Goal: Information Seeking & Learning: Learn about a topic

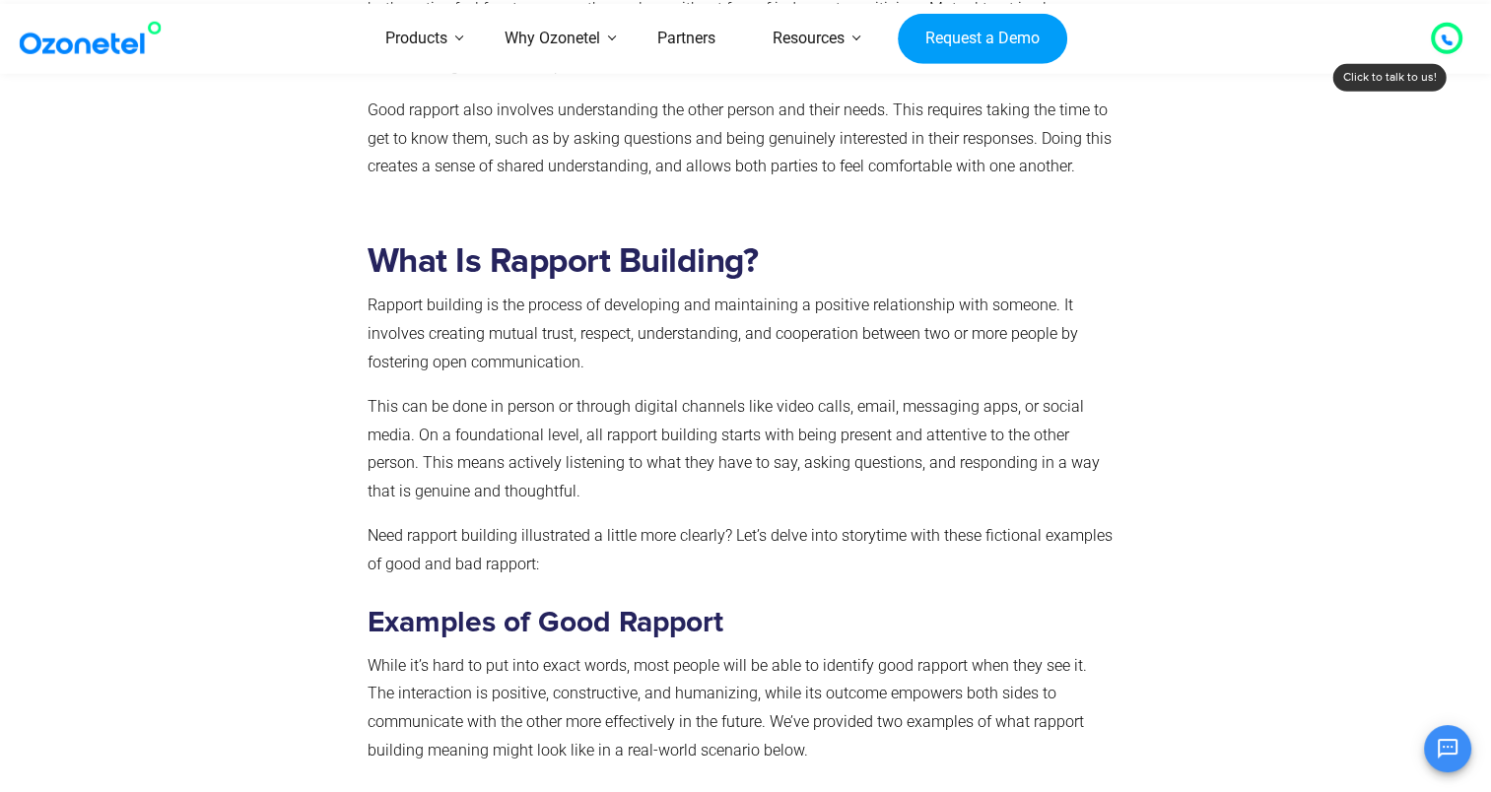
scroll to position [1256, 0]
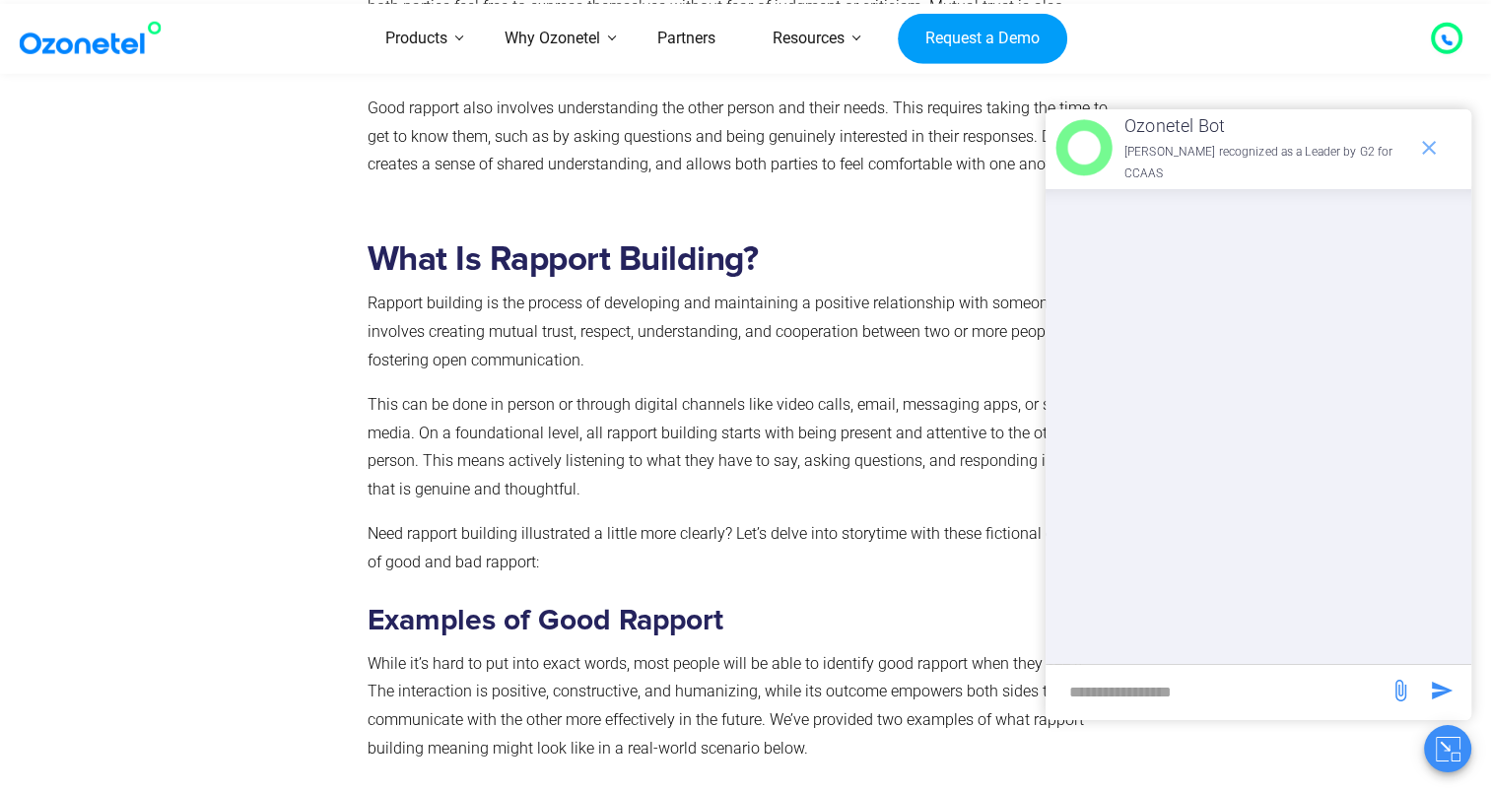
click at [1429, 146] on icon "end chat or minimize" at bounding box center [1429, 148] width 14 height 14
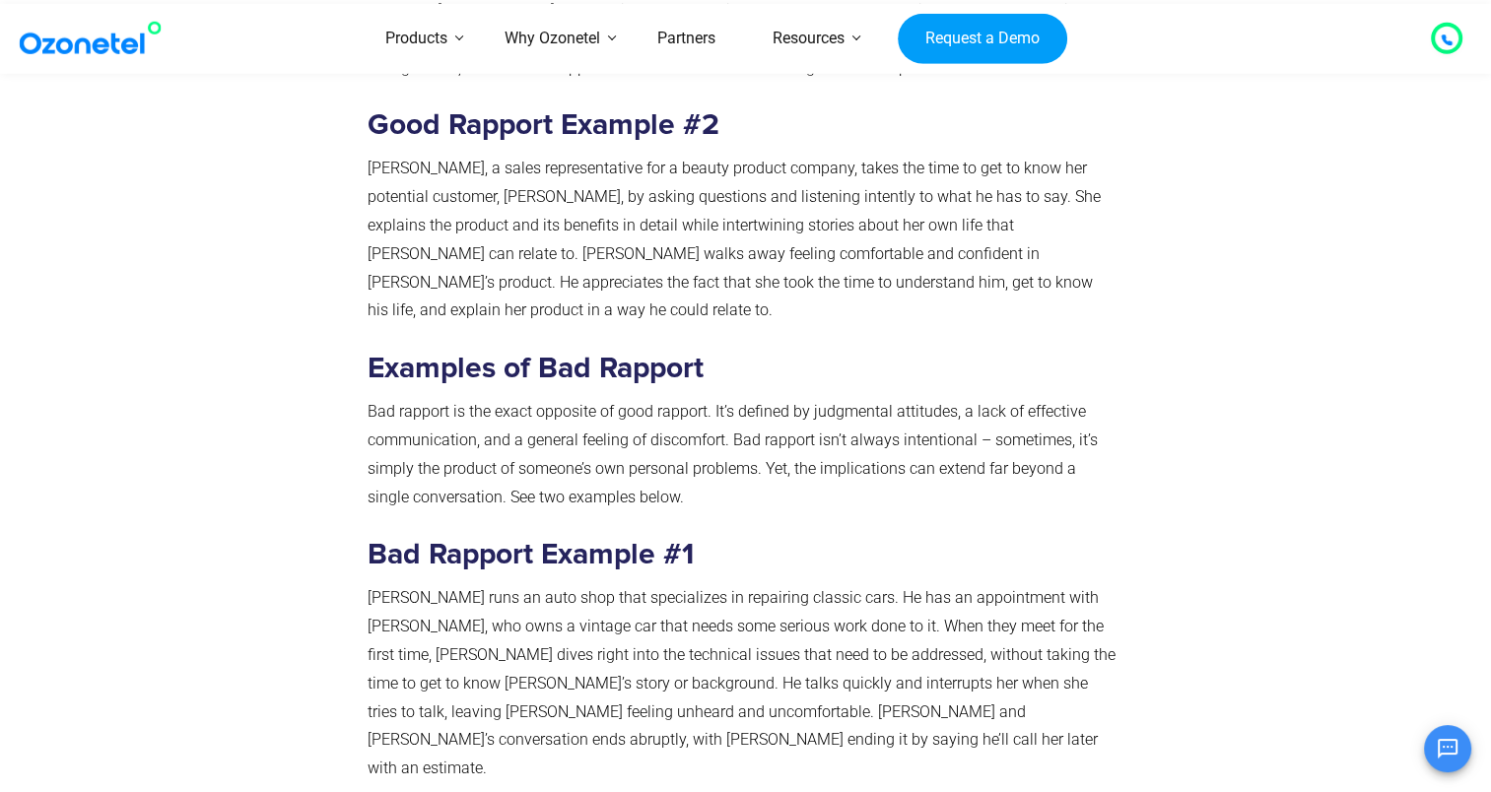
scroll to position [2507, 0]
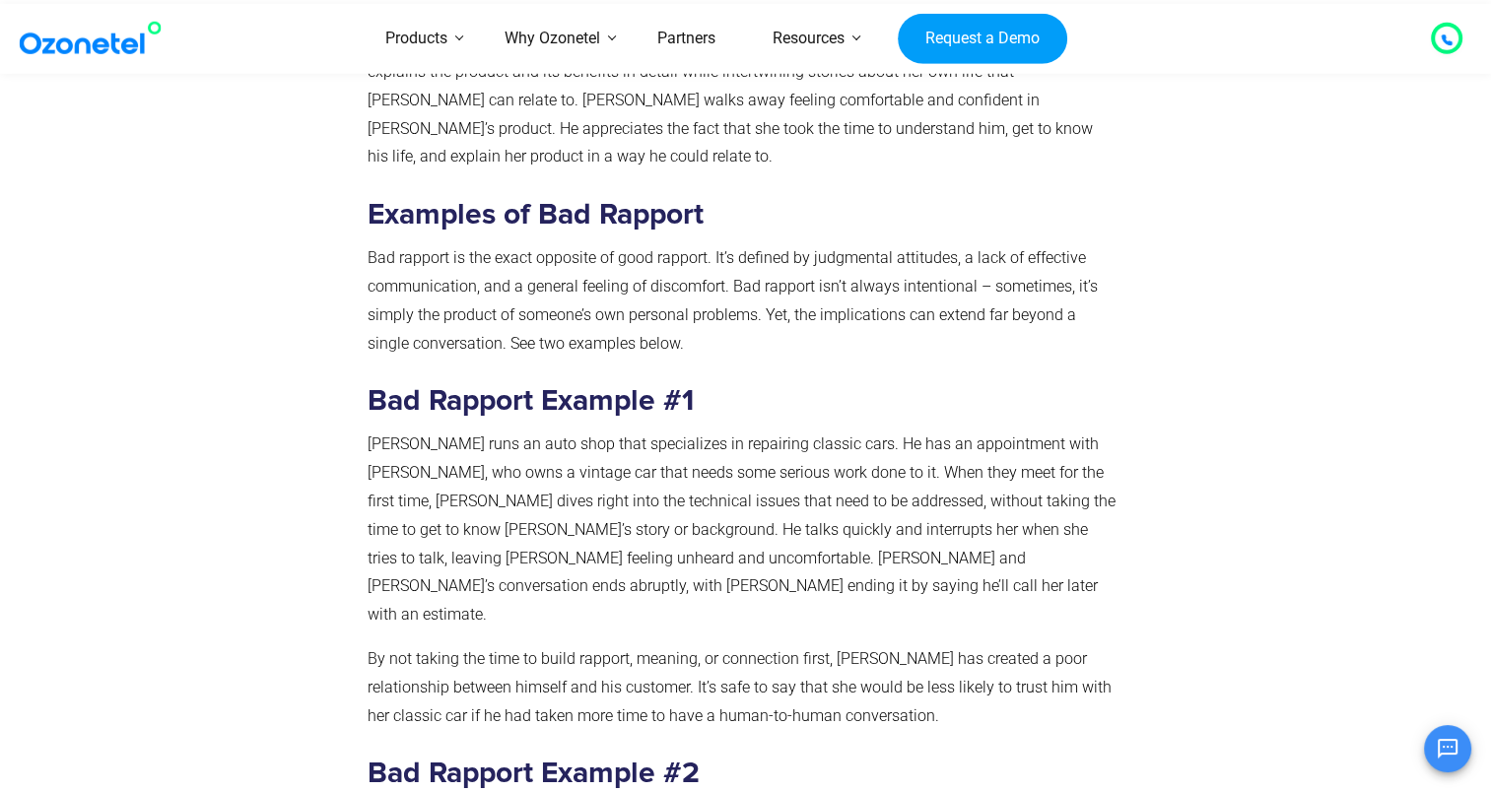
click at [654, 646] on p "By not taking the time to build rapport, meaning, or connection first, [PERSON_…" at bounding box center [742, 688] width 748 height 85
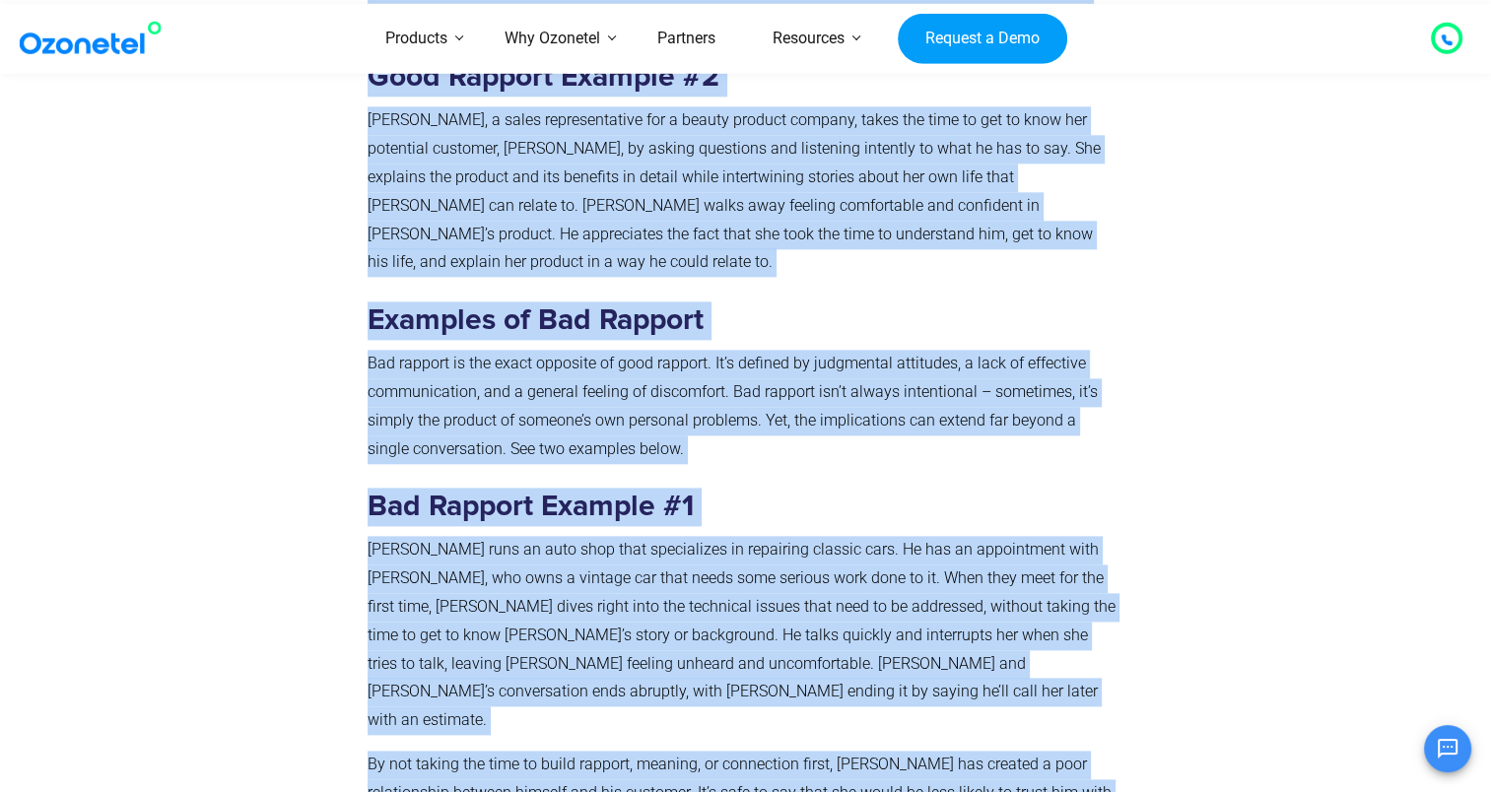
scroll to position [2805, 0]
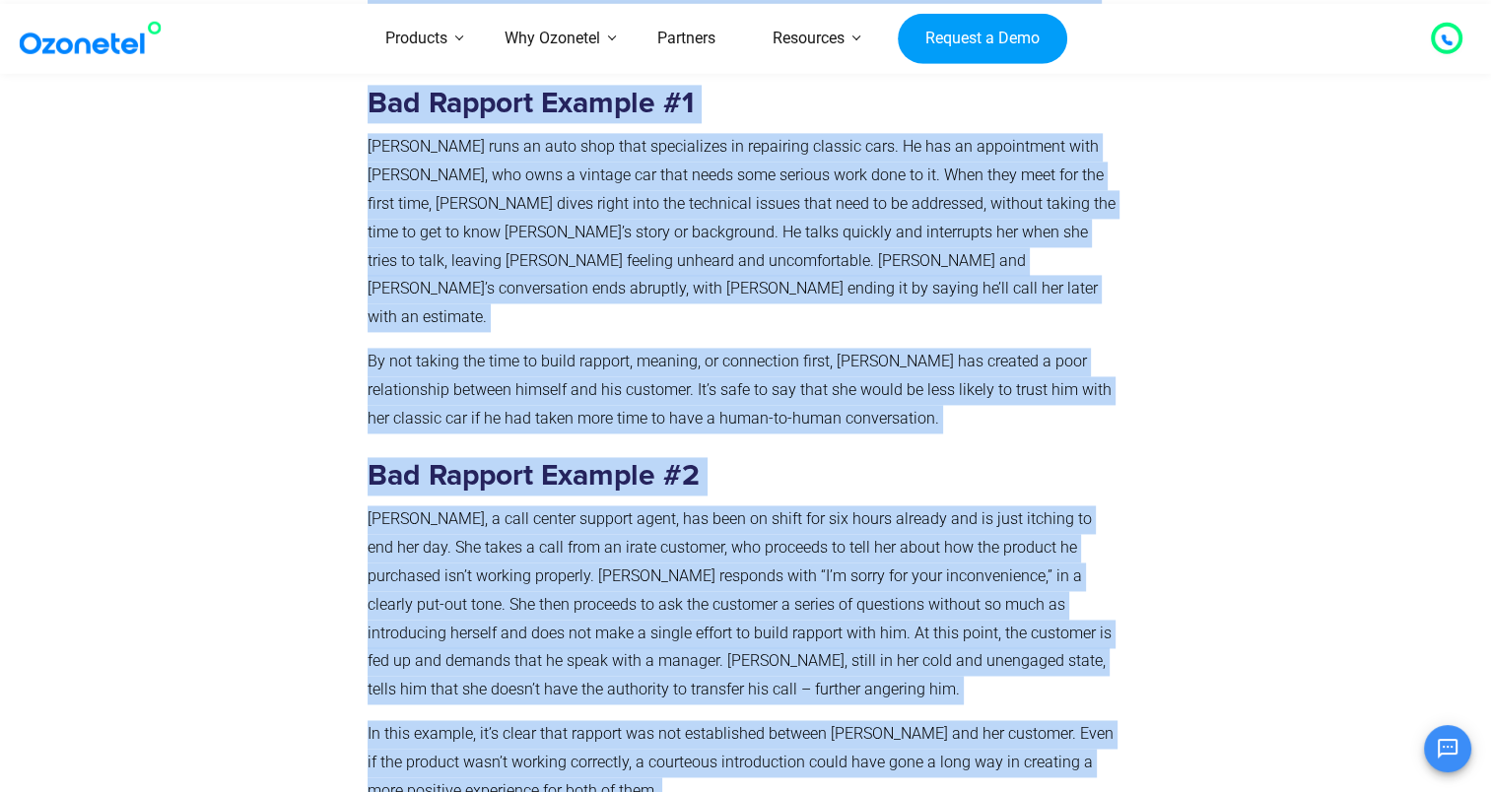
drag, startPoint x: 371, startPoint y: 339, endPoint x: 670, endPoint y: 700, distance: 468.9
drag, startPoint x: 670, startPoint y: 700, endPoint x: 582, endPoint y: 765, distance: 109.2
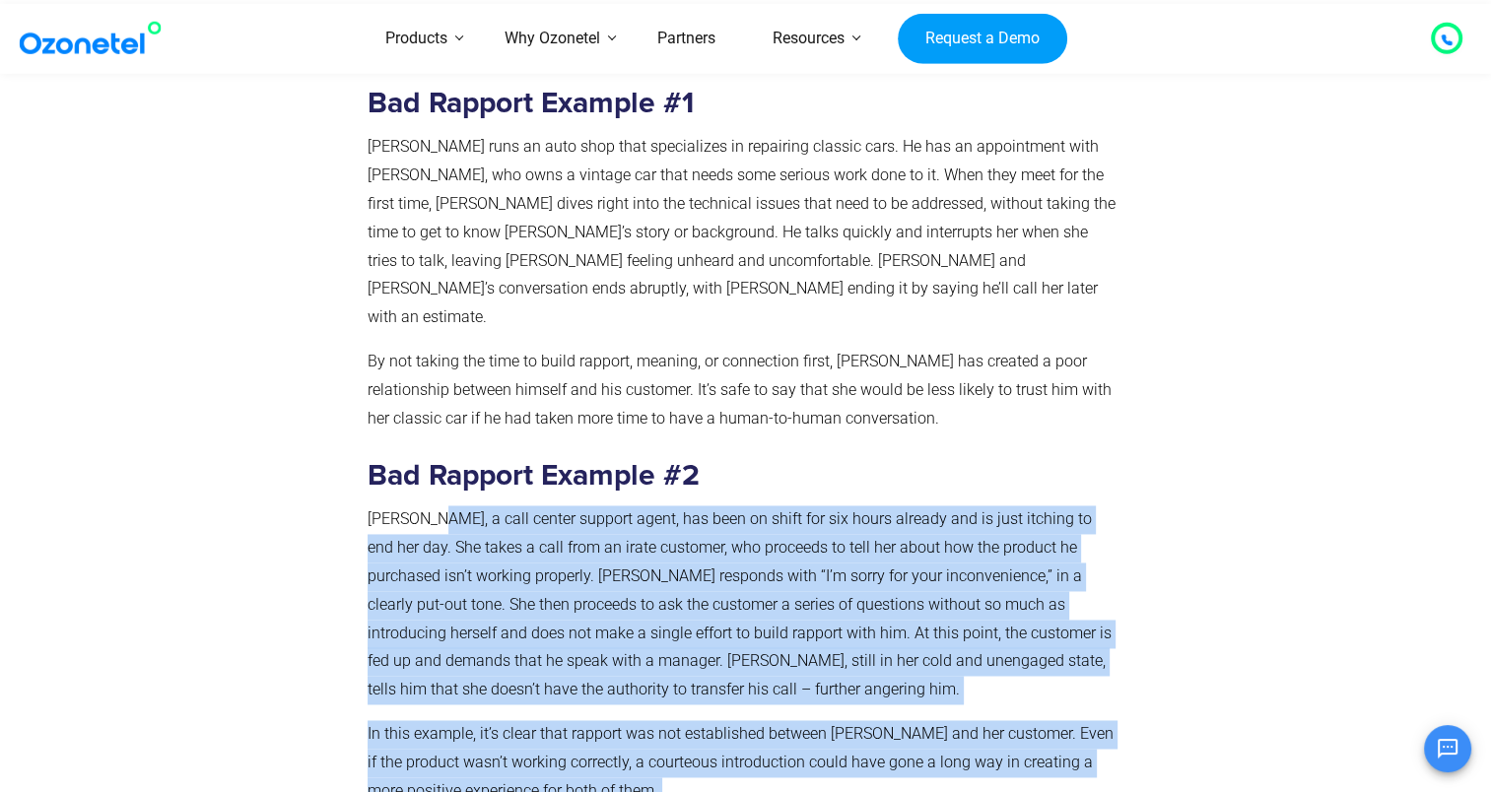
drag, startPoint x: 567, startPoint y: 698, endPoint x: 430, endPoint y: 436, distance: 295.8
click at [580, 720] on p "In this example, it’s clear that rapport was not established between [PERSON_NA…" at bounding box center [742, 762] width 748 height 85
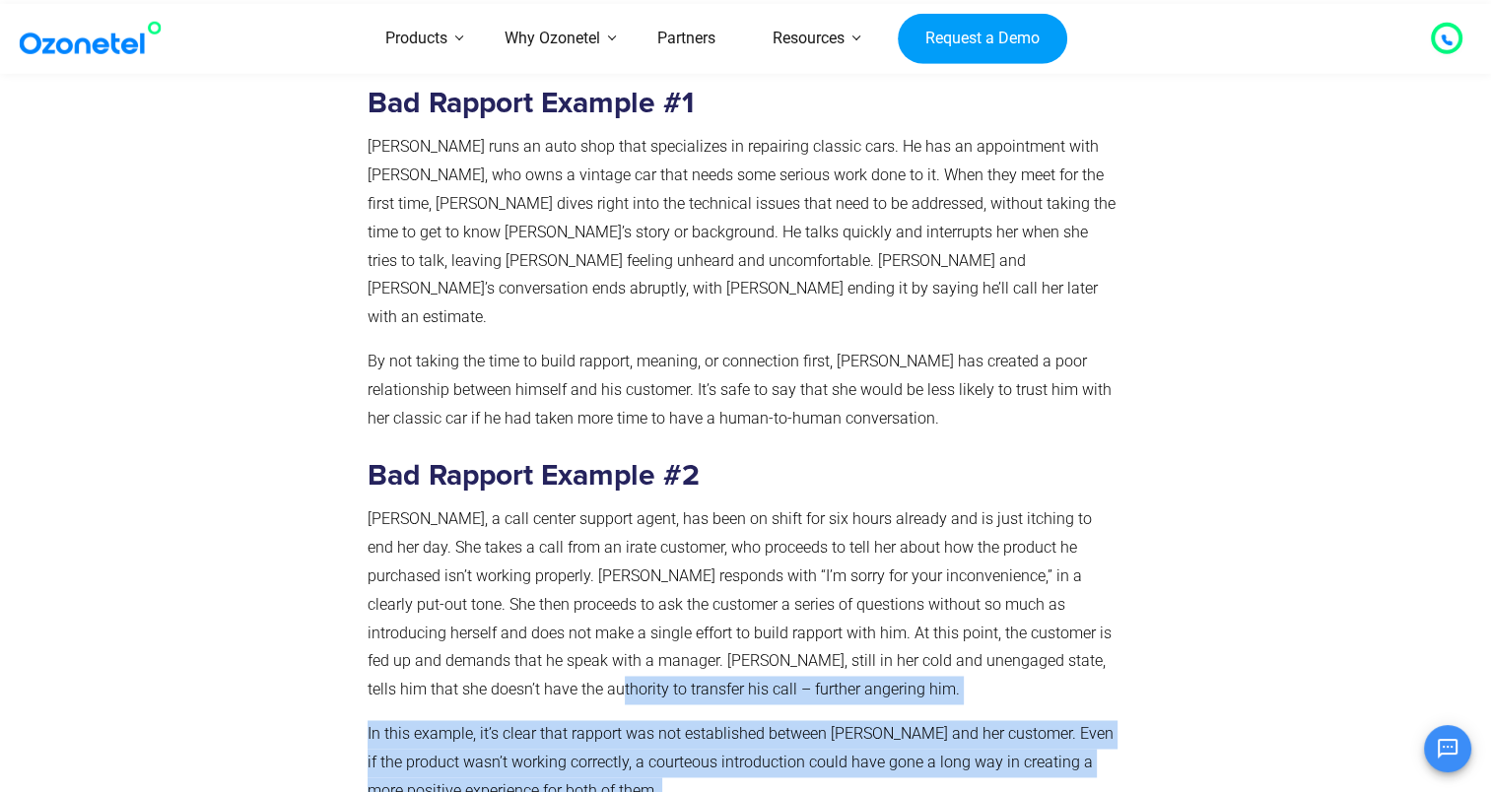
drag, startPoint x: 565, startPoint y: 707, endPoint x: 501, endPoint y: 594, distance: 129.3
drag, startPoint x: 501, startPoint y: 594, endPoint x: 565, endPoint y: 710, distance: 131.9
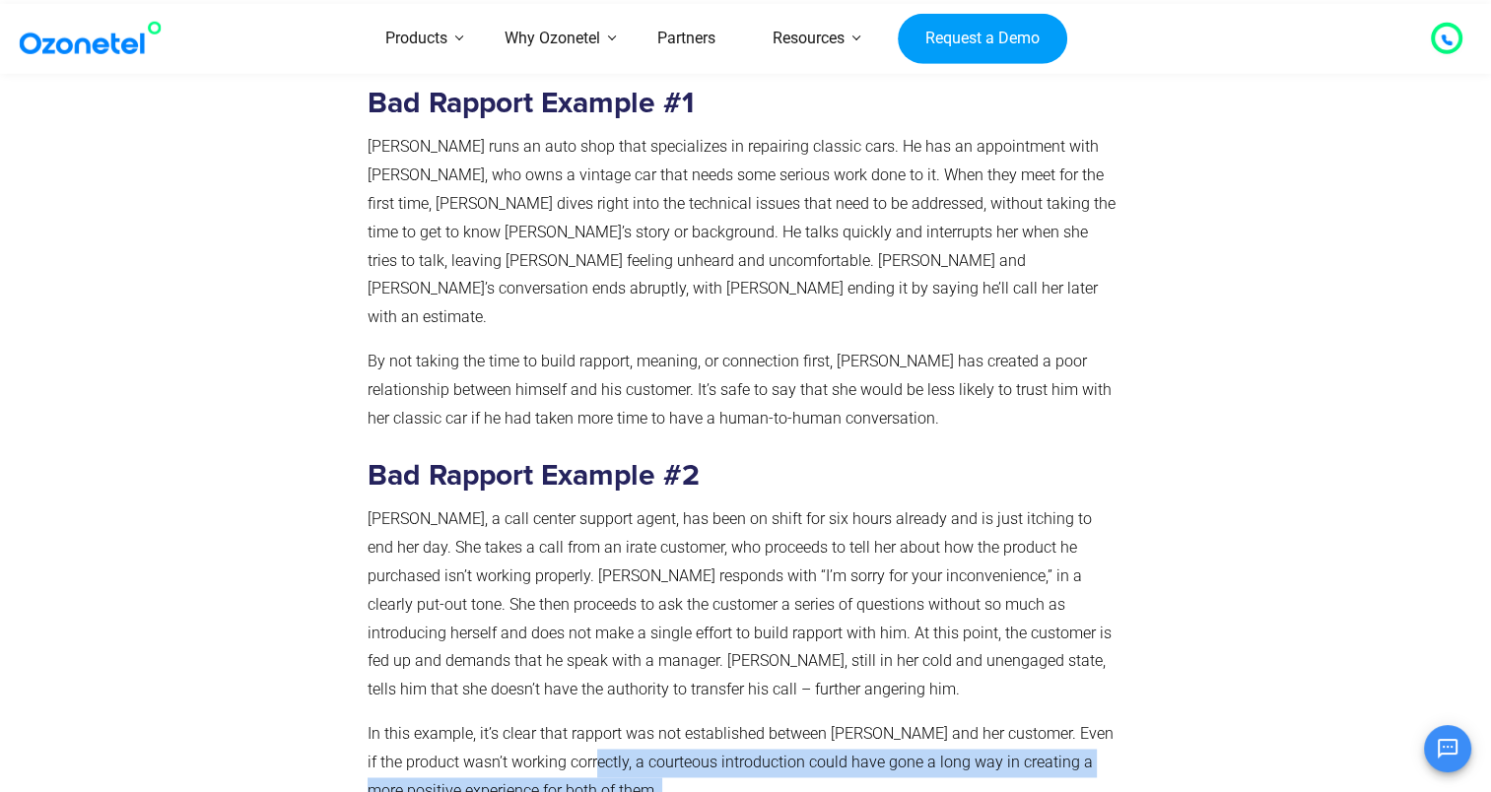
drag, startPoint x: 579, startPoint y: 712, endPoint x: 559, endPoint y: 679, distance: 38.0
drag, startPoint x: 559, startPoint y: 679, endPoint x: 564, endPoint y: 697, distance: 18.4
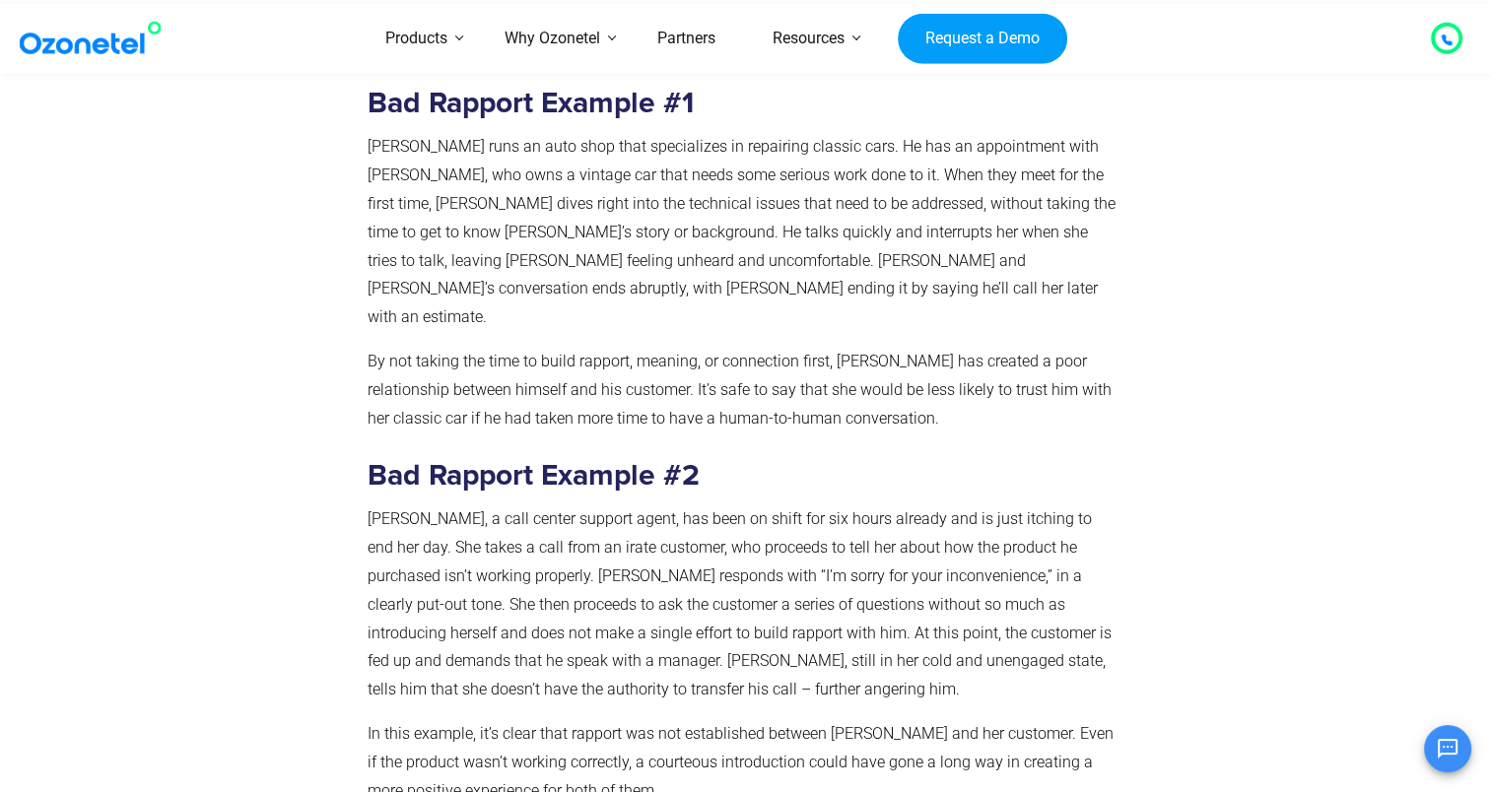
drag, startPoint x: 564, startPoint y: 697, endPoint x: 611, endPoint y: 733, distance: 59.7
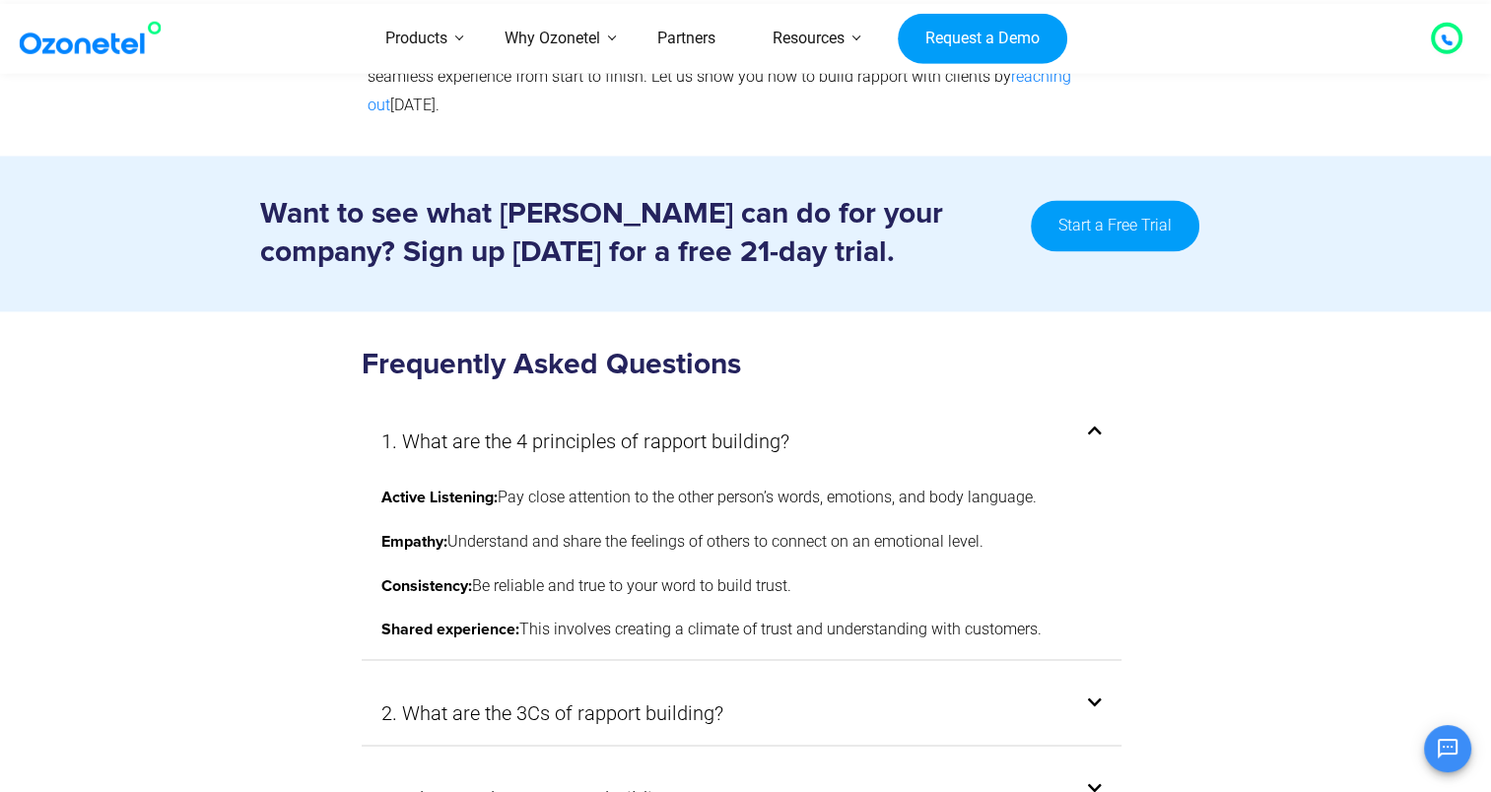
scroll to position [10487, 0]
click at [682, 470] on div "Active Listening: Pay close attention to the other person’s words, emotions, an…" at bounding box center [742, 565] width 761 height 190
click at [644, 696] on link "2. What are the 3Cs of rapport building?" at bounding box center [552, 713] width 342 height 35
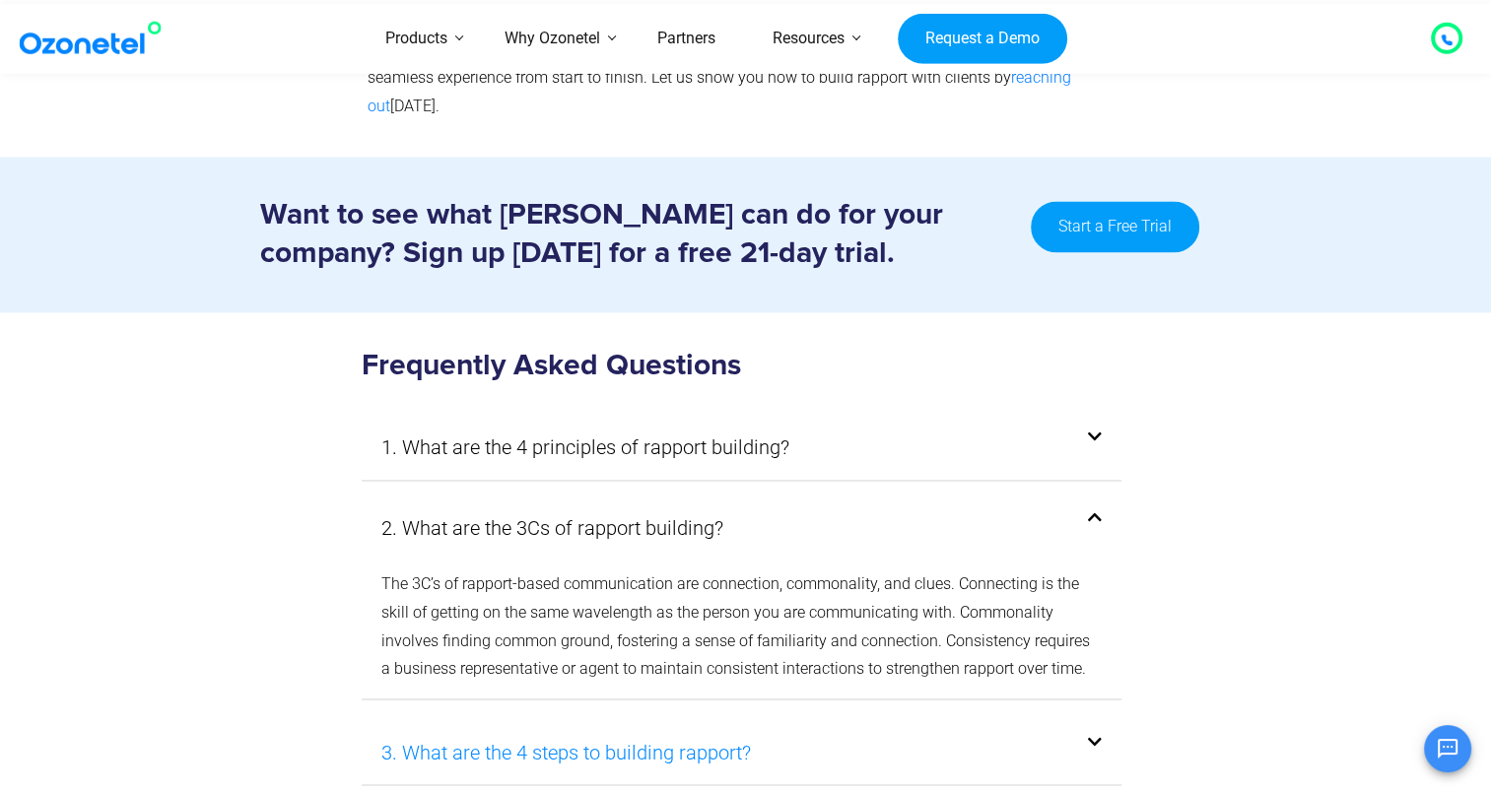
click at [624, 734] on link "3. What are the 4 steps to building rapport?" at bounding box center [566, 751] width 370 height 35
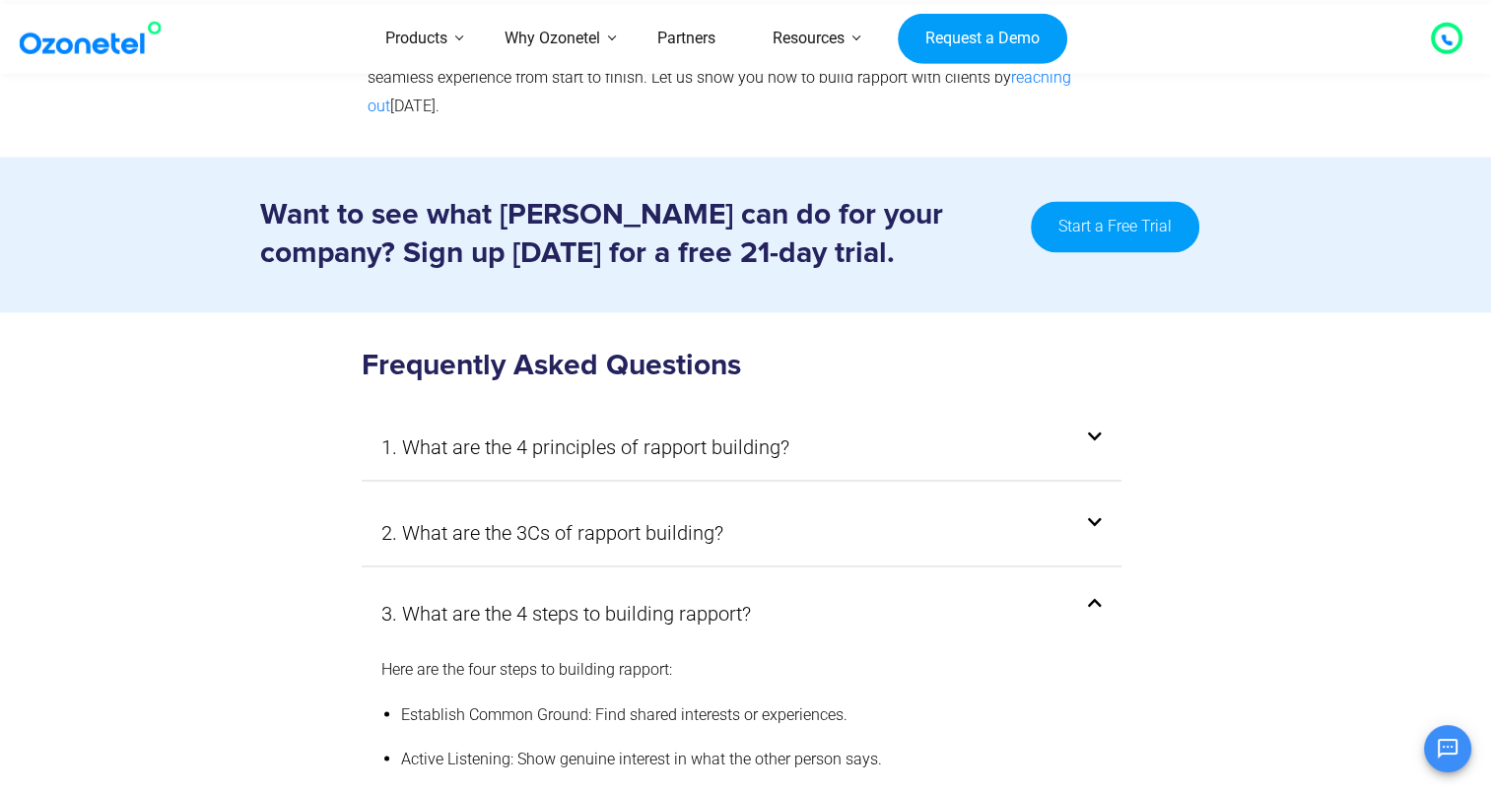
click at [269, 346] on div at bounding box center [241, 693] width 222 height 762
click at [289, 331] on div at bounding box center [241, 693] width 222 height 762
